Goal: Information Seeking & Learning: Check status

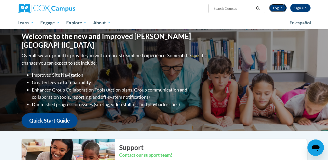
click at [279, 5] on link "Log In" at bounding box center [278, 8] width 18 height 8
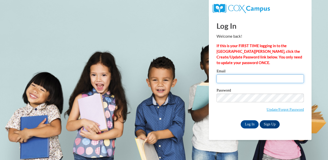
click at [251, 75] on input "Email" at bounding box center [259, 78] width 87 height 9
type input "vselder@valdosta.edu"
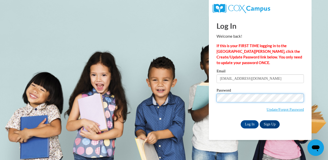
click at [240, 120] on input "Log In" at bounding box center [249, 124] width 18 height 8
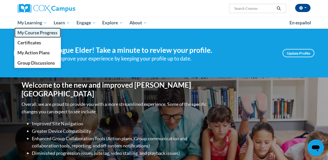
click at [40, 33] on span "My Course Progress" at bounding box center [37, 32] width 40 height 5
